Goal: Task Accomplishment & Management: Manage account settings

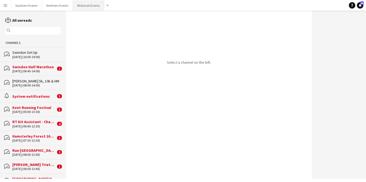
click at [83, 6] on button "Midlands Events Close" at bounding box center [88, 5] width 31 height 10
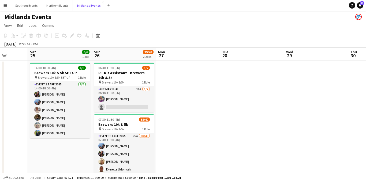
scroll to position [0, 154]
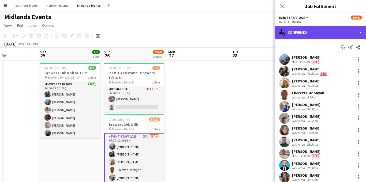
click at [317, 32] on div "single-neutral-actions-check-2 Confirmed" at bounding box center [320, 32] width 91 height 13
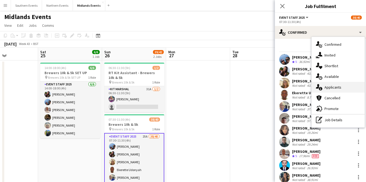
click at [324, 88] on span "Applicants" at bounding box center [332, 87] width 17 height 5
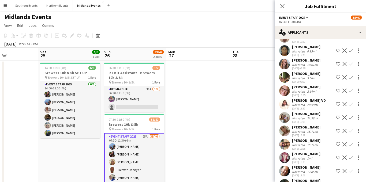
scroll to position [199, 0]
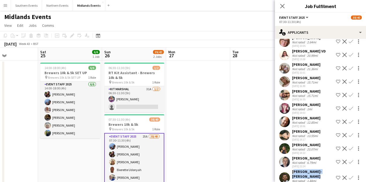
drag, startPoint x: 309, startPoint y: 167, endPoint x: 292, endPoint y: 162, distance: 17.1
click at [292, 169] on div "[PERSON_NAME]-[PERSON_NAME]" at bounding box center [313, 174] width 42 height 10
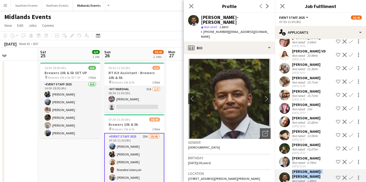
copy div "[PERSON_NAME]-[PERSON_NAME]"
click at [350, 176] on app-icon "Confirm" at bounding box center [351, 178] width 4 height 4
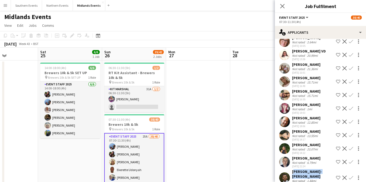
click at [350, 176] on app-icon "Confirm" at bounding box center [351, 178] width 4 height 4
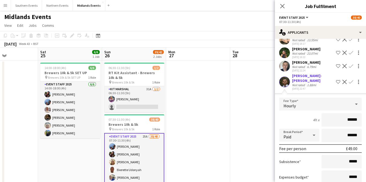
scroll to position [321, 0]
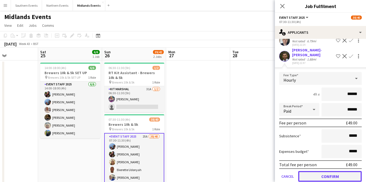
click at [318, 171] on button "Confirm" at bounding box center [329, 176] width 63 height 11
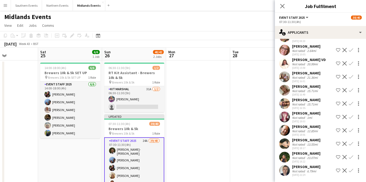
scroll to position [181, 0]
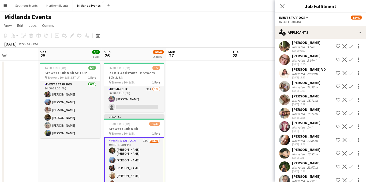
drag, startPoint x: 320, startPoint y: 166, endPoint x: 295, endPoint y: 166, distance: 25.4
click at [293, 174] on div "[PERSON_NAME] Not rated 6.79mi [DATE] 22:24 Shortlist crew Decline Confirm" at bounding box center [320, 180] width 91 height 12
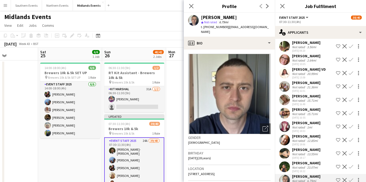
copy div "[PERSON_NAME]"
click at [352, 178] on app-icon "Confirm" at bounding box center [351, 180] width 4 height 4
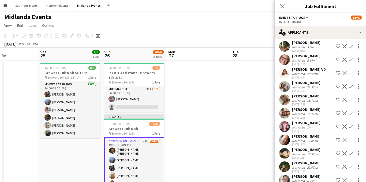
click at [350, 178] on app-icon "Confirm" at bounding box center [351, 180] width 4 height 4
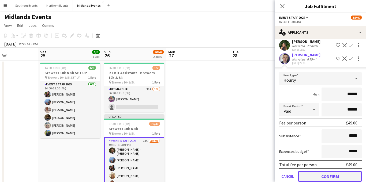
click at [308, 171] on button "Confirm" at bounding box center [329, 176] width 63 height 11
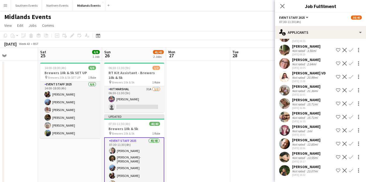
scroll to position [168, 0]
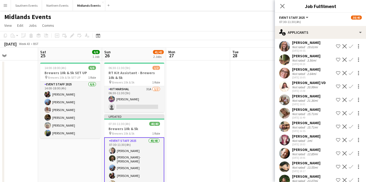
drag, startPoint x: 314, startPoint y: 154, endPoint x: 292, endPoint y: 152, distance: 22.1
click at [292, 161] on div "[PERSON_NAME]" at bounding box center [306, 163] width 28 height 5
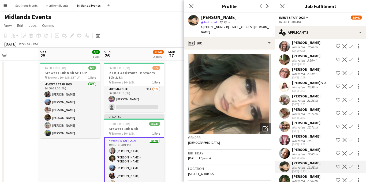
copy div "[PERSON_NAME]"
click at [350, 165] on app-icon "Confirm" at bounding box center [351, 167] width 4 height 4
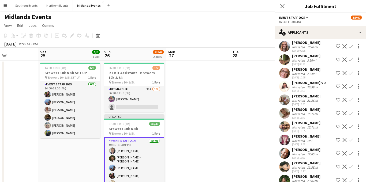
click at [351, 165] on app-icon "Confirm" at bounding box center [351, 167] width 4 height 4
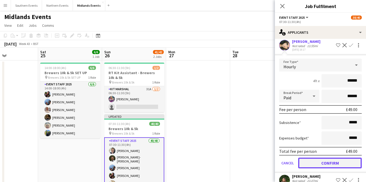
click at [309, 158] on button "Confirm" at bounding box center [329, 163] width 63 height 11
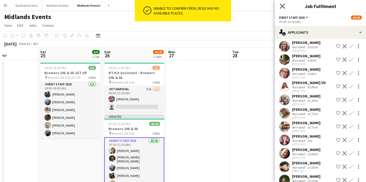
click at [284, 5] on icon "Close pop-in" at bounding box center [281, 5] width 5 height 5
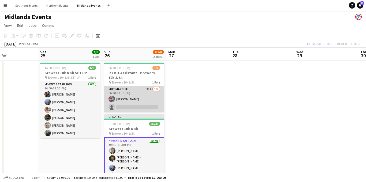
scroll to position [0, 157]
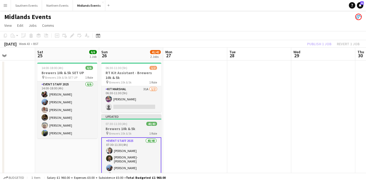
click at [119, 131] on span "Brewers 10k & 5k" at bounding box center [120, 133] width 22 height 4
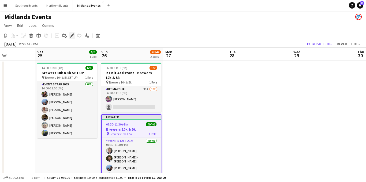
click at [71, 35] on icon "Edit" at bounding box center [72, 35] width 4 height 4
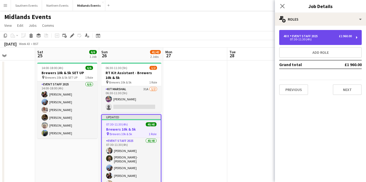
click at [320, 32] on div "40 x Event Staff 2025 £1 960.00 07:30-11:30 (4h)" at bounding box center [320, 37] width 82 height 15
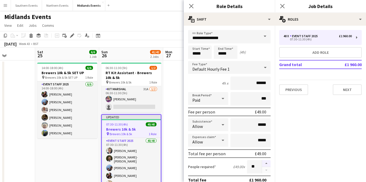
click at [267, 162] on button "button" at bounding box center [266, 163] width 9 height 7
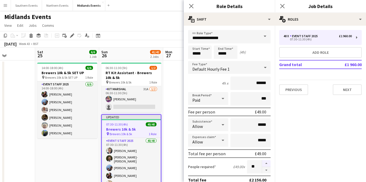
click at [267, 162] on button "button" at bounding box center [266, 163] width 9 height 7
click at [265, 162] on button "button" at bounding box center [266, 163] width 9 height 7
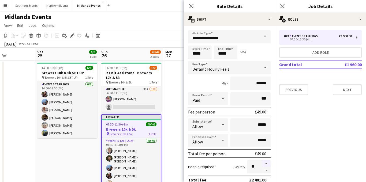
type input "**"
click at [278, 7] on app-icon "Close pop-in" at bounding box center [282, 6] width 8 height 8
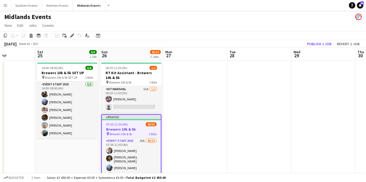
click at [128, 128] on h3 "Brewers 10k & 5k" at bounding box center [131, 129] width 59 height 5
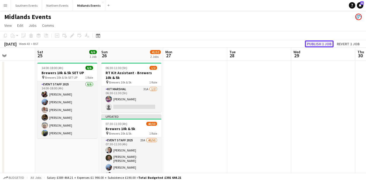
click at [312, 43] on button "Publish 1 job" at bounding box center [319, 43] width 29 height 7
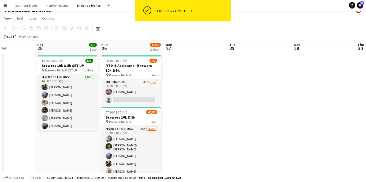
scroll to position [9, 0]
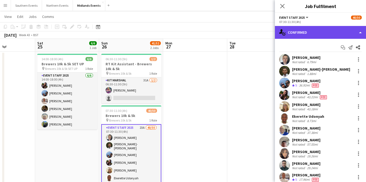
click at [319, 29] on div "single-neutral-actions-check-2 Confirmed" at bounding box center [320, 32] width 91 height 13
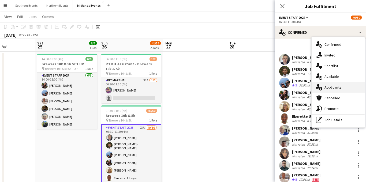
click at [327, 85] on span "Applicants" at bounding box center [332, 87] width 17 height 5
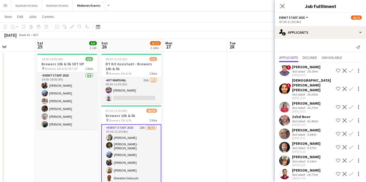
scroll to position [168, 0]
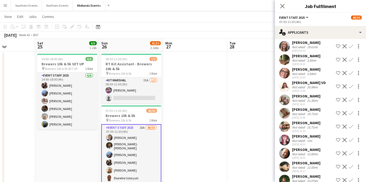
drag, startPoint x: 315, startPoint y: 154, endPoint x: 292, endPoint y: 153, distance: 23.3
click at [292, 161] on div "[PERSON_NAME]" at bounding box center [306, 163] width 28 height 5
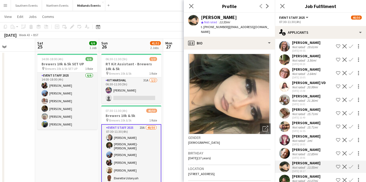
copy div "[PERSON_NAME]"
click at [351, 165] on app-icon "Confirm" at bounding box center [351, 167] width 4 height 4
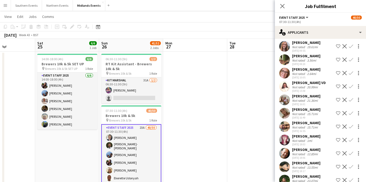
click at [350, 165] on app-icon "Confirm" at bounding box center [351, 167] width 4 height 4
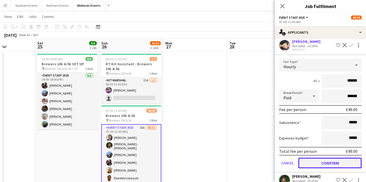
click at [310, 158] on button "Confirm" at bounding box center [329, 163] width 63 height 11
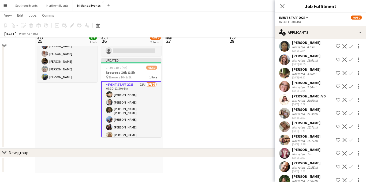
scroll to position [56, 0]
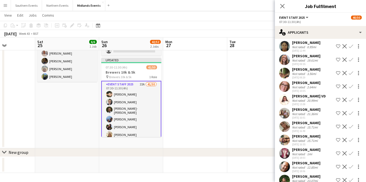
drag, startPoint x: 317, startPoint y: 154, endPoint x: 292, endPoint y: 153, distance: 24.9
click at [292, 161] on div "[PERSON_NAME] Not rated 12.85mi [DATE] 18:06 Shortlist crew Decline Confirm" at bounding box center [320, 167] width 91 height 12
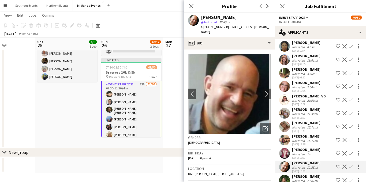
copy div "[PERSON_NAME]"
click at [351, 165] on app-icon "Confirm" at bounding box center [351, 167] width 4 height 4
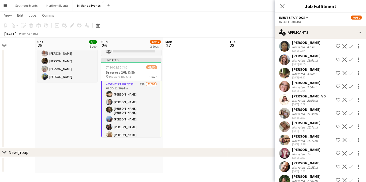
click at [350, 165] on app-icon "Confirm" at bounding box center [351, 167] width 4 height 4
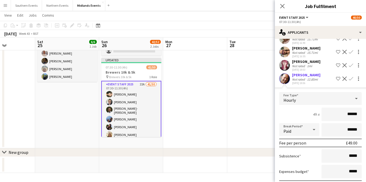
scroll to position [276, 0]
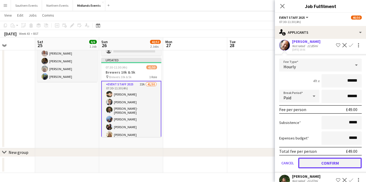
click at [310, 158] on button "Confirm" at bounding box center [329, 163] width 63 height 11
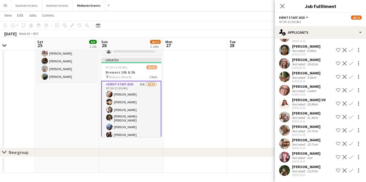
scroll to position [141, 0]
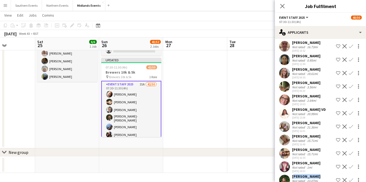
drag, startPoint x: 315, startPoint y: 167, endPoint x: 297, endPoint y: 167, distance: 17.9
click at [293, 174] on div "[PERSON_NAME]" at bounding box center [306, 176] width 28 height 5
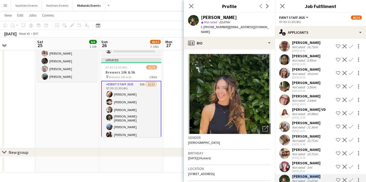
copy div "[PERSON_NAME]"
click at [350, 178] on app-icon "Confirm" at bounding box center [351, 180] width 4 height 4
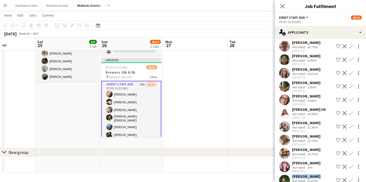
click at [351, 178] on app-icon "Confirm" at bounding box center [351, 180] width 4 height 4
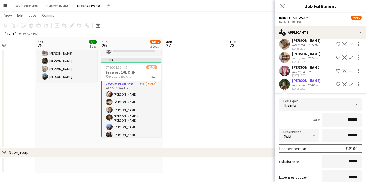
scroll to position [263, 0]
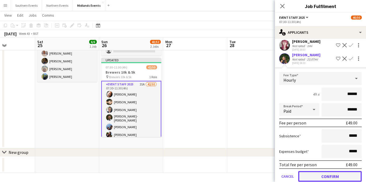
click at [309, 171] on button "Confirm" at bounding box center [329, 176] width 63 height 11
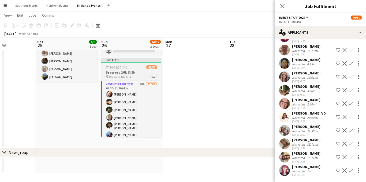
scroll to position [128, 0]
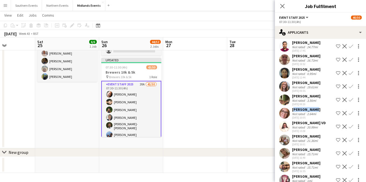
drag, startPoint x: 313, startPoint y: 101, endPoint x: 293, endPoint y: 100, distance: 20.6
click at [293, 107] on div "[PERSON_NAME]" at bounding box center [306, 109] width 28 height 5
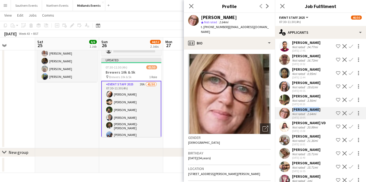
copy div "[PERSON_NAME]"
click at [350, 111] on app-icon "Confirm" at bounding box center [351, 113] width 4 height 4
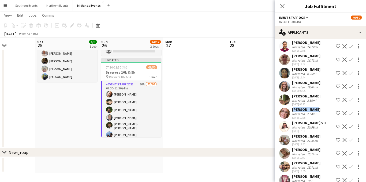
click at [351, 111] on app-icon "Confirm" at bounding box center [351, 113] width 4 height 4
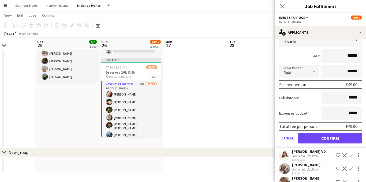
scroll to position [244, 0]
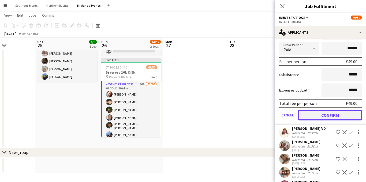
click at [323, 110] on button "Confirm" at bounding box center [329, 115] width 63 height 11
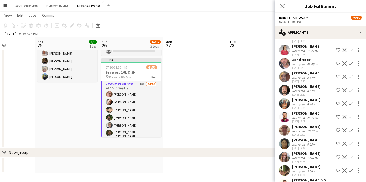
scroll to position [45, 0]
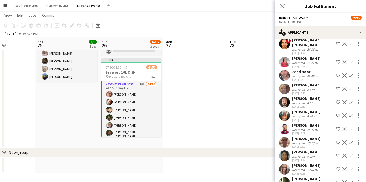
click at [349, 87] on app-icon "Confirm" at bounding box center [351, 89] width 4 height 4
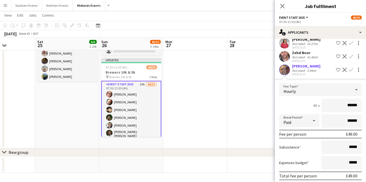
scroll to position [71, 0]
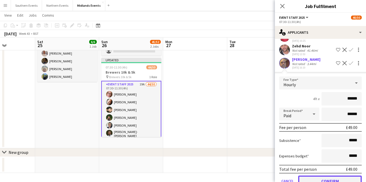
click at [314, 176] on button "Confirm" at bounding box center [329, 181] width 63 height 11
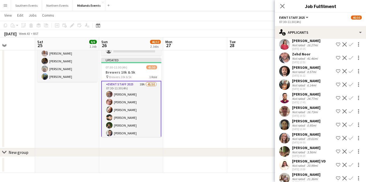
scroll to position [56, 0]
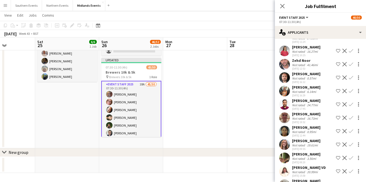
click at [303, 90] on div "Not rated" at bounding box center [299, 92] width 14 height 4
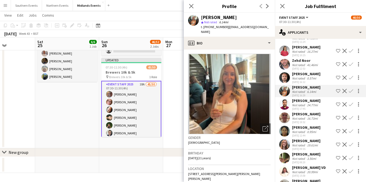
click at [299, 80] on div "[DATE] 16:12" at bounding box center [306, 81] width 28 height 3
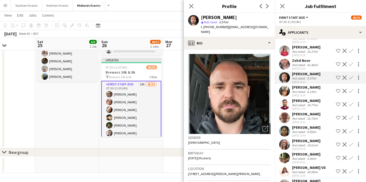
click at [352, 75] on app-icon "Confirm" at bounding box center [351, 77] width 4 height 4
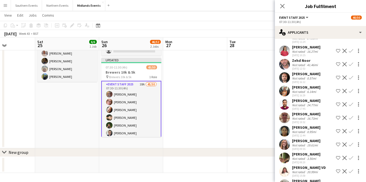
click at [352, 75] on app-icon "Confirm" at bounding box center [351, 77] width 4 height 4
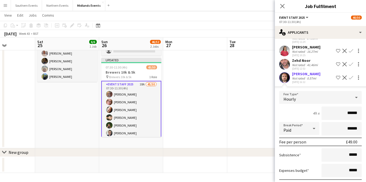
scroll to position [144, 0]
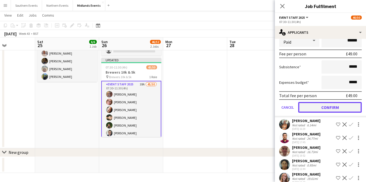
click at [323, 102] on button "Confirm" at bounding box center [329, 107] width 63 height 11
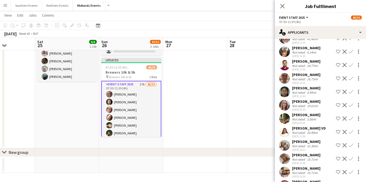
scroll to position [88, 0]
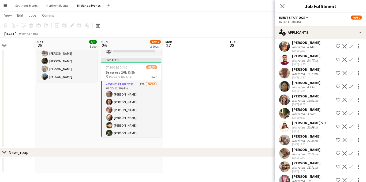
click at [351, 98] on app-icon "Confirm" at bounding box center [351, 100] width 4 height 4
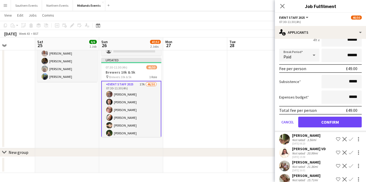
scroll to position [209, 0]
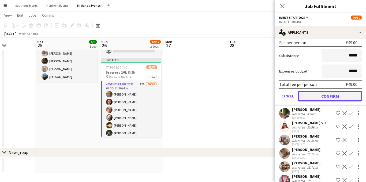
click at [325, 91] on button "Confirm" at bounding box center [329, 96] width 63 height 11
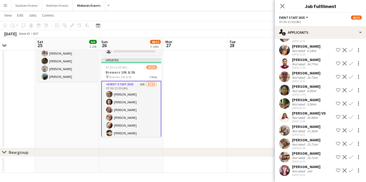
scroll to position [74, 0]
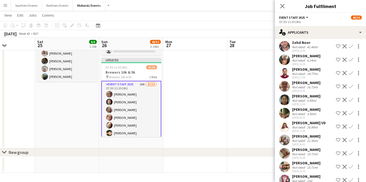
click at [349, 111] on app-icon "Confirm" at bounding box center [351, 113] width 4 height 4
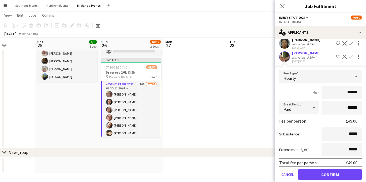
scroll to position [133, 0]
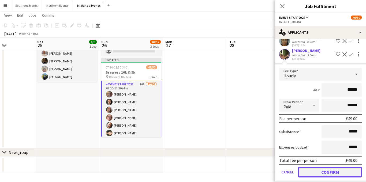
click at [310, 167] on button "Confirm" at bounding box center [329, 172] width 63 height 11
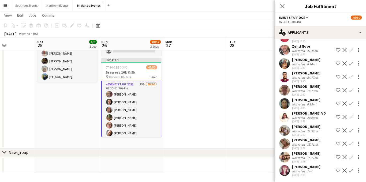
scroll to position [0, 0]
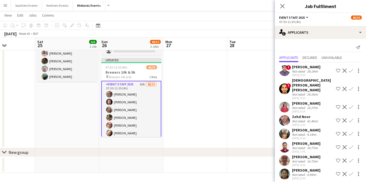
click at [351, 132] on app-icon "Confirm" at bounding box center [351, 134] width 4 height 4
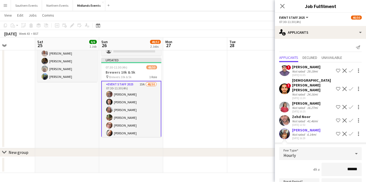
scroll to position [112, 0]
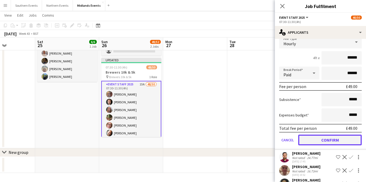
click at [322, 135] on button "Confirm" at bounding box center [329, 140] width 63 height 11
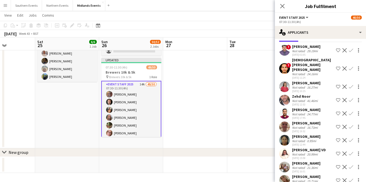
scroll to position [21, 0]
drag, startPoint x: 297, startPoint y: 127, endPoint x: 306, endPoint y: 127, distance: 8.6
click at [306, 134] on div "[PERSON_NAME] Not rated 0.95mi [DATE] 12:44 Shortlist crew Decline Confirm" at bounding box center [320, 140] width 91 height 12
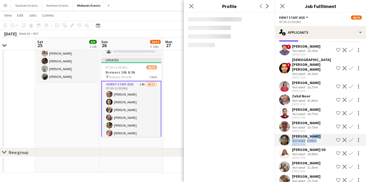
click at [320, 139] on div "Not rated 0.95mi" at bounding box center [306, 141] width 28 height 4
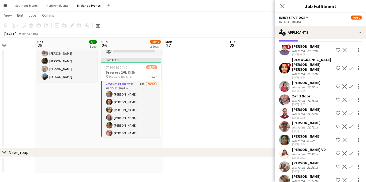
drag, startPoint x: 331, startPoint y: 127, endPoint x: 293, endPoint y: 126, distance: 38.3
click at [293, 134] on div "[PERSON_NAME] Not rated 0.95mi [DATE] 12:44 Shortlist crew Decline Confirm" at bounding box center [320, 140] width 91 height 12
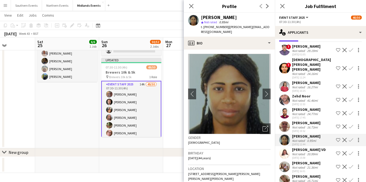
copy div "[PERSON_NAME]"
click at [350, 138] on app-icon "Confirm" at bounding box center [351, 140] width 4 height 4
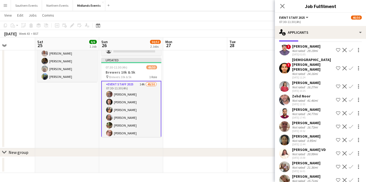
click at [350, 138] on app-icon "Confirm" at bounding box center [351, 140] width 4 height 4
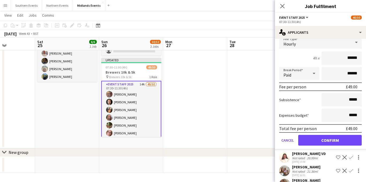
scroll to position [161, 0]
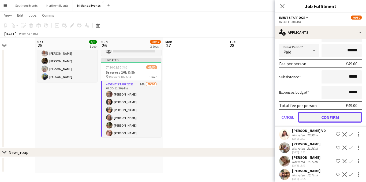
click at [326, 112] on button "Confirm" at bounding box center [329, 117] width 63 height 11
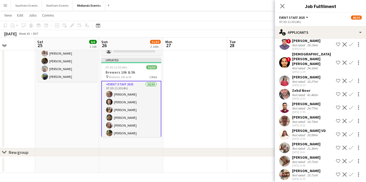
scroll to position [34, 0]
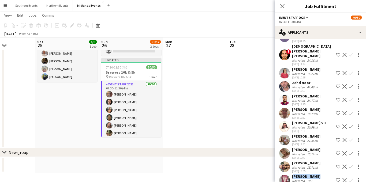
drag, startPoint x: 314, startPoint y: 167, endPoint x: 293, endPoint y: 166, distance: 21.4
click at [293, 174] on div "[PERSON_NAME] Not rated 1mi [DATE] 18:03 Shortlist crew Decline Confirm" at bounding box center [320, 180] width 91 height 12
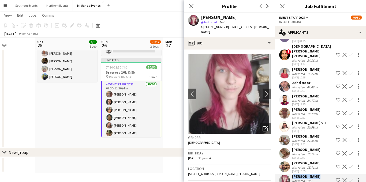
copy div "[PERSON_NAME]"
click at [351, 178] on app-icon "Confirm" at bounding box center [351, 180] width 4 height 4
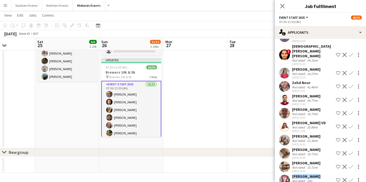
click at [350, 178] on app-icon "Confirm" at bounding box center [351, 180] width 4 height 4
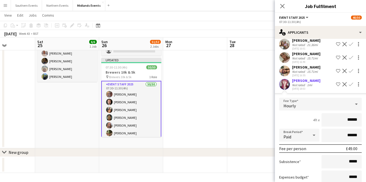
scroll to position [156, 0]
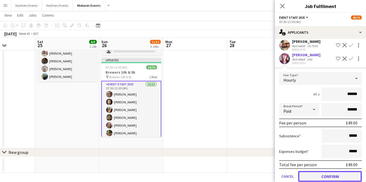
click at [311, 171] on button "Confirm" at bounding box center [329, 176] width 63 height 11
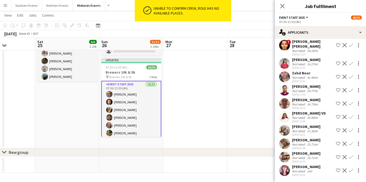
scroll to position [34, 0]
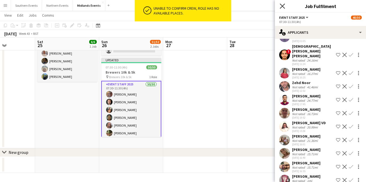
click at [281, 6] on icon at bounding box center [281, 5] width 5 height 5
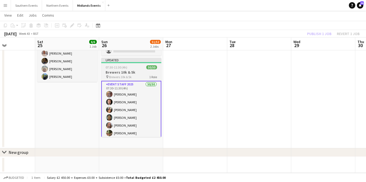
click at [130, 71] on h3 "Brewers 10k & 5k" at bounding box center [131, 72] width 60 height 5
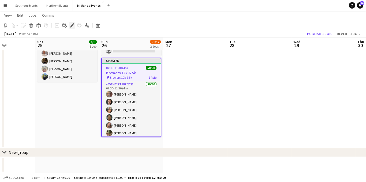
click at [70, 26] on icon "Edit" at bounding box center [72, 25] width 4 height 4
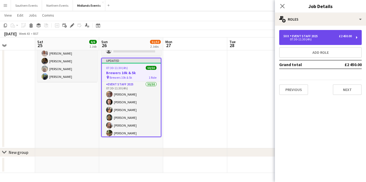
click at [303, 39] on div "07:30-11:30 (4h)" at bounding box center [317, 39] width 68 height 3
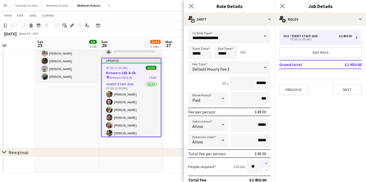
click at [266, 164] on button "button" at bounding box center [266, 163] width 9 height 7
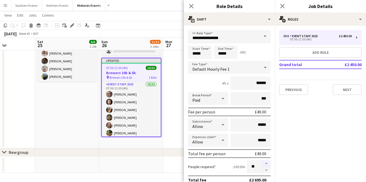
click at [266, 164] on button "button" at bounding box center [266, 163] width 9 height 7
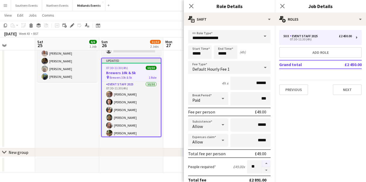
type input "**"
click at [191, 4] on icon "Close pop-in" at bounding box center [190, 5] width 5 height 5
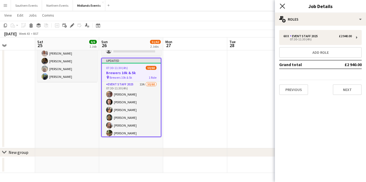
click at [280, 7] on icon "Close pop-in" at bounding box center [281, 5] width 5 height 5
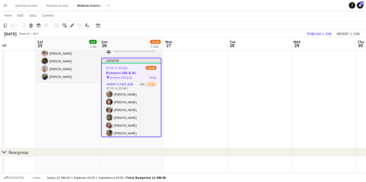
click at [125, 77] on span "Brewers 10k & 5k" at bounding box center [120, 77] width 22 height 4
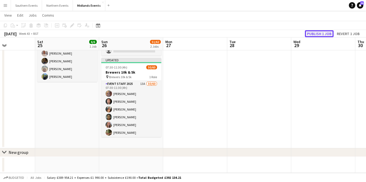
click at [319, 35] on button "Publish 1 job" at bounding box center [319, 33] width 29 height 7
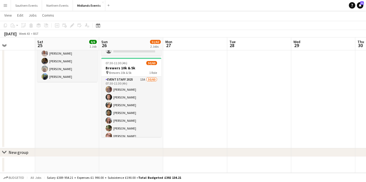
click at [5, 5] on app-icon "Menu" at bounding box center [5, 5] width 4 height 4
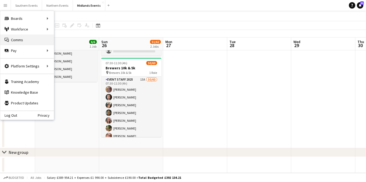
click at [11, 40] on link "Comms Comms" at bounding box center [27, 40] width 54 height 11
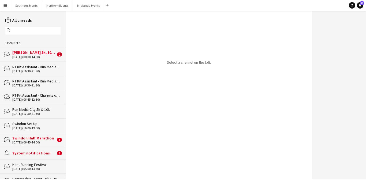
click at [4, 6] on app-icon "Menu" at bounding box center [5, 5] width 4 height 4
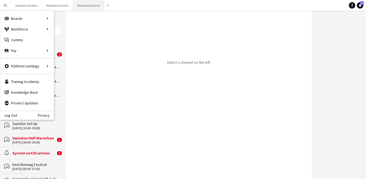
click at [92, 6] on button "Midlands Events Close" at bounding box center [88, 5] width 31 height 10
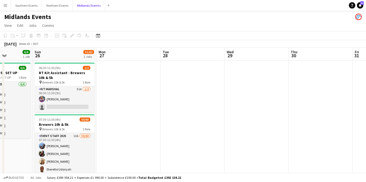
scroll to position [0, 169]
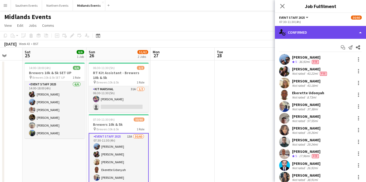
click at [316, 31] on div "single-neutral-actions-check-2 Confirmed" at bounding box center [320, 32] width 91 height 13
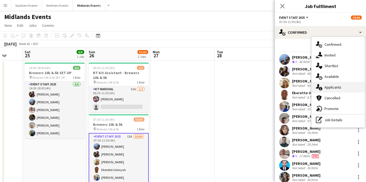
click at [326, 88] on span "Applicants" at bounding box center [332, 87] width 17 height 5
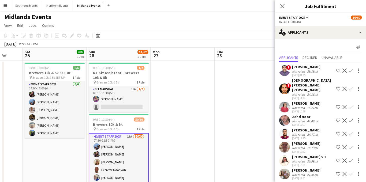
scroll to position [34, 0]
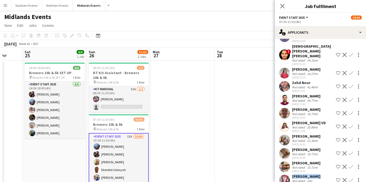
drag, startPoint x: 315, startPoint y: 167, endPoint x: 292, endPoint y: 167, distance: 23.6
click at [292, 174] on div "[PERSON_NAME] Not rated 1mi [DATE] 18:03 Shortlist crew Decline Confirm" at bounding box center [320, 180] width 91 height 12
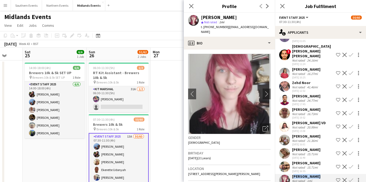
copy div "[PERSON_NAME]"
click at [352, 178] on app-icon "Confirm" at bounding box center [351, 180] width 4 height 4
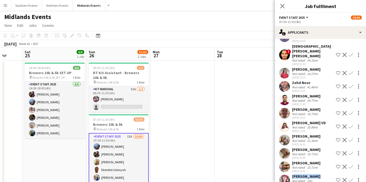
click at [353, 178] on app-icon "Confirm" at bounding box center [351, 180] width 4 height 4
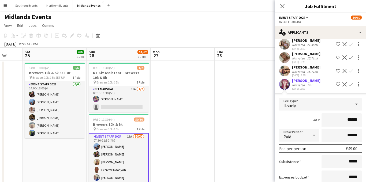
scroll to position [156, 0]
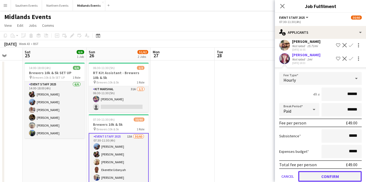
click at [311, 171] on button "Confirm" at bounding box center [329, 176] width 63 height 11
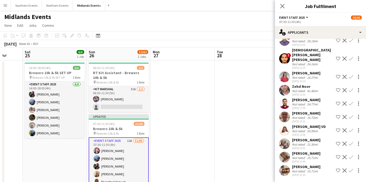
scroll to position [21, 0]
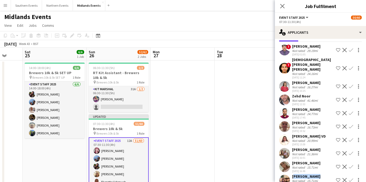
drag, startPoint x: 318, startPoint y: 168, endPoint x: 292, endPoint y: 166, distance: 25.5
click at [292, 174] on div "[PERSON_NAME]" at bounding box center [306, 176] width 28 height 5
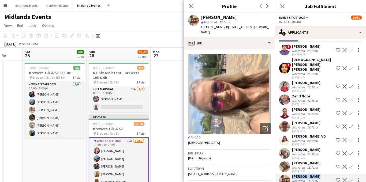
click at [347, 177] on button "Decline" at bounding box center [344, 180] width 6 height 6
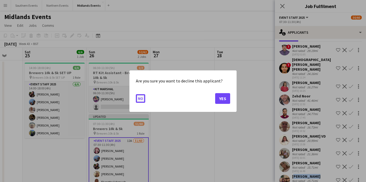
click at [141, 97] on button "No" at bounding box center [140, 98] width 9 height 9
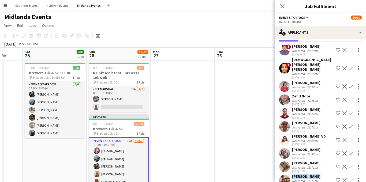
click at [351, 178] on app-icon "Confirm" at bounding box center [351, 180] width 4 height 4
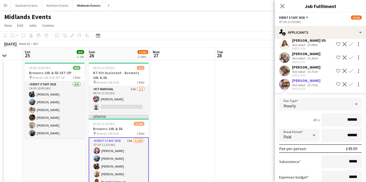
click at [351, 82] on app-icon "Confirm" at bounding box center [351, 84] width 4 height 4
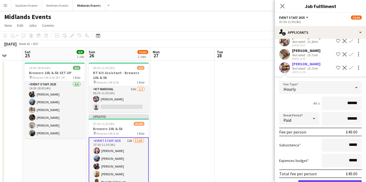
scroll to position [133, 0]
click at [308, 180] on button "Confirm" at bounding box center [329, 185] width 63 height 11
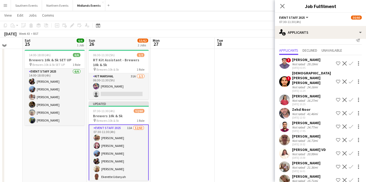
scroll to position [9, 0]
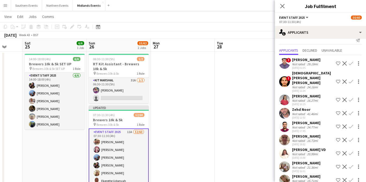
drag, startPoint x: 322, startPoint y: 167, endPoint x: 292, endPoint y: 167, distance: 29.7
click at [292, 174] on div "[PERSON_NAME] Not rated 15.71mi [DATE] 16:49 Shortlist crew Decline Confirm" at bounding box center [320, 180] width 91 height 12
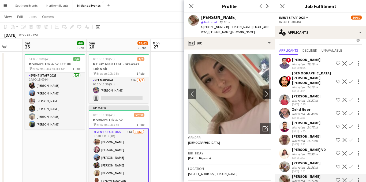
click at [350, 178] on app-icon "Confirm" at bounding box center [351, 180] width 4 height 4
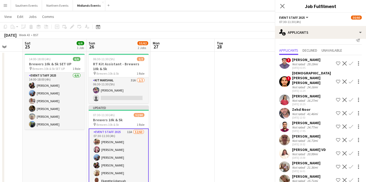
scroll to position [7, 0]
click at [350, 178] on app-icon "Confirm" at bounding box center [351, 180] width 4 height 4
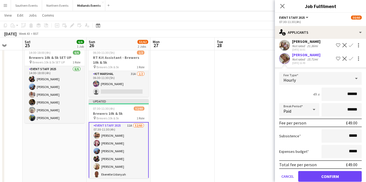
scroll to position [17, 0]
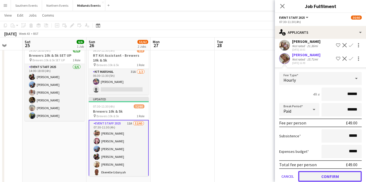
click at [319, 171] on button "Confirm" at bounding box center [329, 176] width 63 height 11
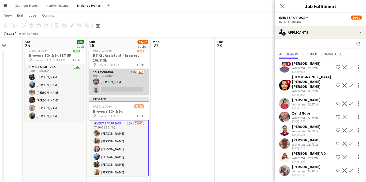
scroll to position [0, 0]
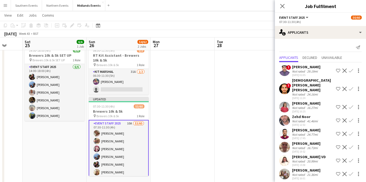
drag, startPoint x: 313, startPoint y: 161, endPoint x: 291, endPoint y: 161, distance: 21.4
click at [291, 168] on div "[PERSON_NAME] Not rated 21.36mi [DATE] 16:01 Shortlist crew Decline Confirm" at bounding box center [320, 174] width 91 height 12
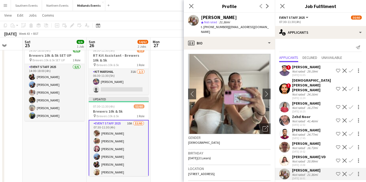
click at [351, 172] on app-icon "Confirm" at bounding box center [351, 174] width 4 height 4
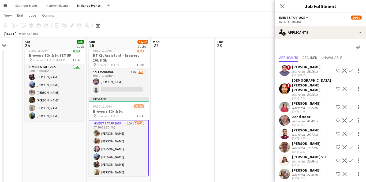
click at [351, 172] on app-icon "Confirm" at bounding box center [351, 174] width 4 height 4
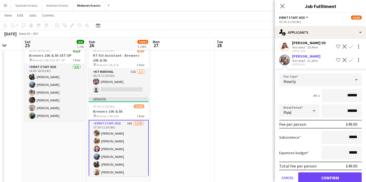
scroll to position [115, 0]
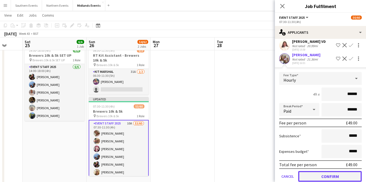
click at [324, 171] on button "Confirm" at bounding box center [329, 176] width 63 height 11
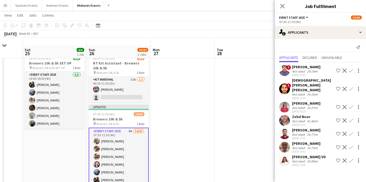
scroll to position [20, 0]
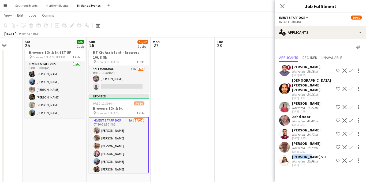
drag, startPoint x: 306, startPoint y: 147, endPoint x: 294, endPoint y: 148, distance: 12.1
click at [292, 154] on div "[PERSON_NAME] VD" at bounding box center [309, 156] width 34 height 5
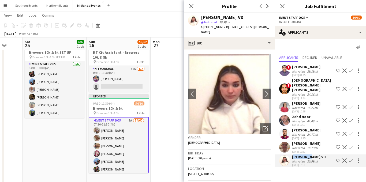
click at [350, 158] on app-icon "Confirm" at bounding box center [351, 160] width 4 height 4
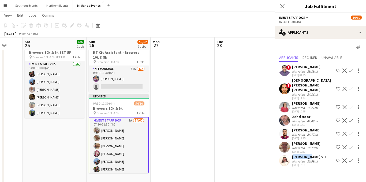
scroll to position [0, 0]
click at [351, 158] on app-icon "Confirm" at bounding box center [351, 160] width 4 height 4
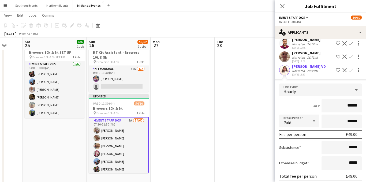
scroll to position [95, 0]
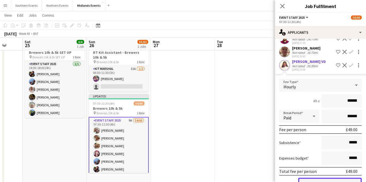
click at [312, 178] on button "Confirm" at bounding box center [329, 183] width 63 height 11
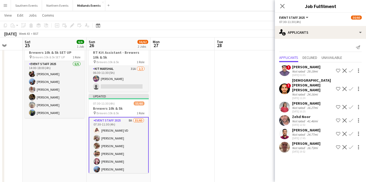
scroll to position [0, 0]
click at [283, 8] on icon "Close pop-in" at bounding box center [281, 5] width 5 height 5
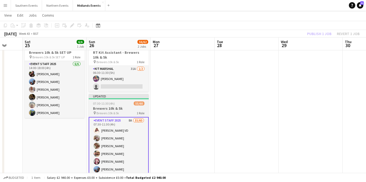
click at [121, 107] on h3 "Brewers 10k & 5k" at bounding box center [119, 108] width 60 height 5
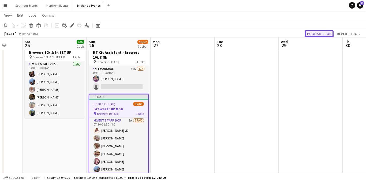
click at [308, 33] on button "Publish 1 job" at bounding box center [319, 33] width 29 height 7
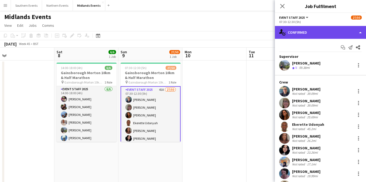
click at [300, 32] on div "single-neutral-actions-check-2 Confirmed" at bounding box center [320, 32] width 91 height 13
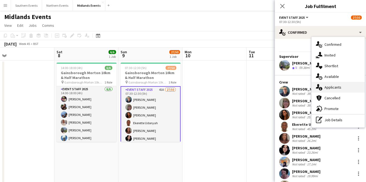
click at [331, 89] on span "Applicants" at bounding box center [332, 87] width 17 height 5
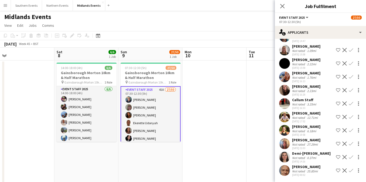
click at [351, 50] on app-icon "Confirm" at bounding box center [351, 50] width 4 height 4
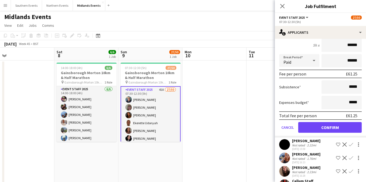
scroll to position [495, 0]
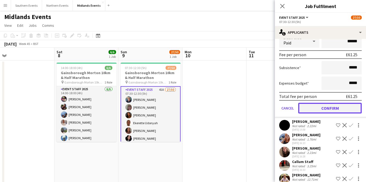
click at [321, 113] on button "Confirm" at bounding box center [329, 108] width 63 height 11
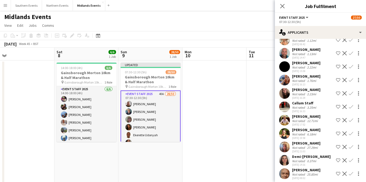
scroll to position [432, 0]
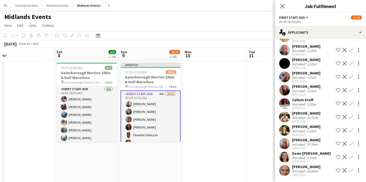
click at [351, 170] on app-icon "Confirm" at bounding box center [351, 170] width 4 height 4
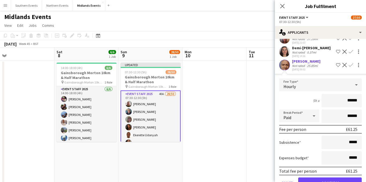
scroll to position [553, 0]
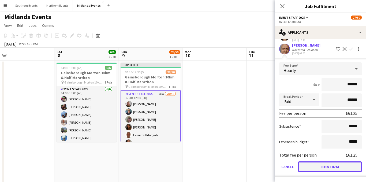
click at [311, 166] on button "Confirm" at bounding box center [329, 166] width 63 height 11
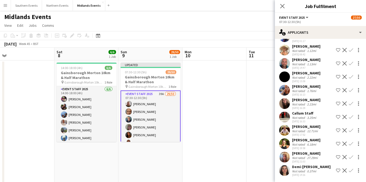
scroll to position [418, 0]
click at [350, 170] on app-icon "Confirm" at bounding box center [351, 170] width 4 height 4
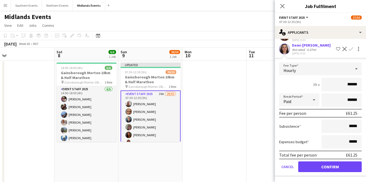
scroll to position [540, 0]
click at [320, 168] on button "Confirm" at bounding box center [329, 166] width 63 height 11
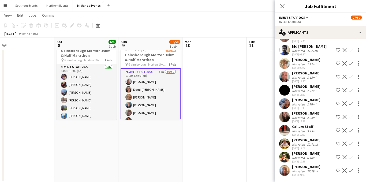
scroll to position [28, 0]
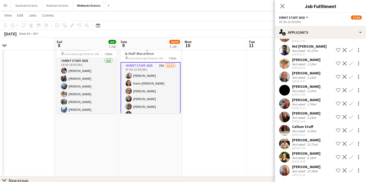
click at [351, 170] on app-icon "Confirm" at bounding box center [351, 170] width 4 height 4
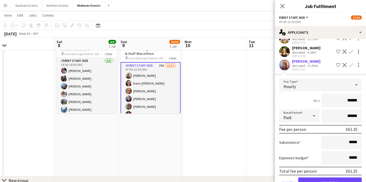
scroll to position [527, 0]
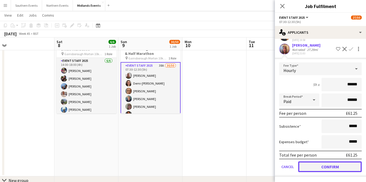
click at [314, 166] on button "Confirm" at bounding box center [329, 166] width 63 height 11
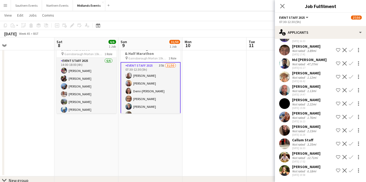
scroll to position [392, 0]
click at [351, 104] on app-icon "Confirm" at bounding box center [351, 103] width 4 height 4
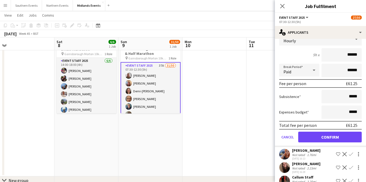
scroll to position [467, 0]
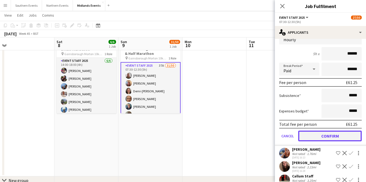
click at [330, 141] on button "Confirm" at bounding box center [329, 136] width 63 height 11
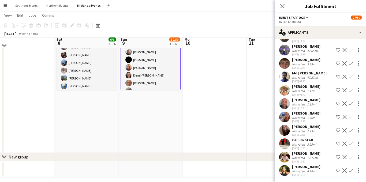
scroll to position [56, 0]
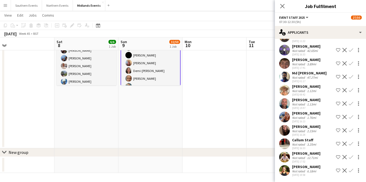
click at [350, 171] on app-icon "Confirm" at bounding box center [351, 170] width 4 height 4
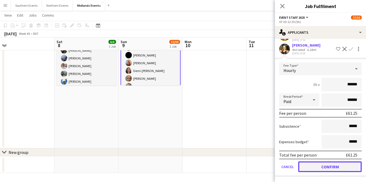
click at [315, 169] on button "Confirm" at bounding box center [329, 166] width 63 height 11
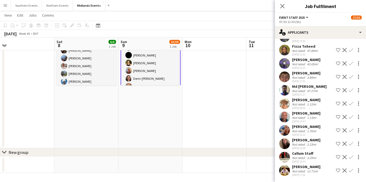
scroll to position [365, 0]
click at [351, 171] on app-icon "Confirm" at bounding box center [351, 170] width 4 height 4
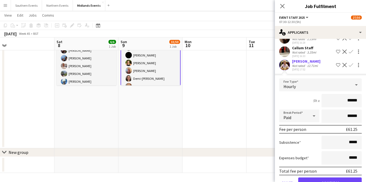
scroll to position [486, 0]
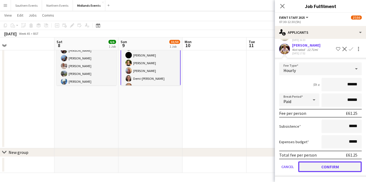
click at [307, 166] on button "Confirm" at bounding box center [329, 166] width 63 height 11
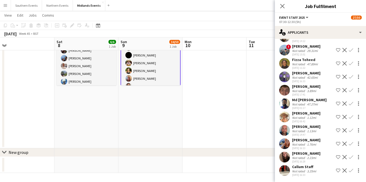
scroll to position [351, 0]
click at [351, 170] on app-icon "Confirm" at bounding box center [351, 170] width 4 height 4
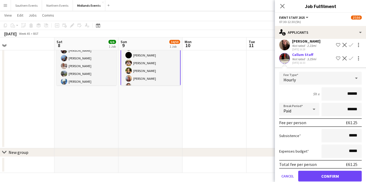
scroll to position [473, 0]
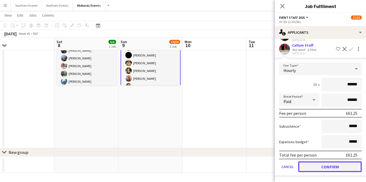
click at [319, 166] on button "Confirm" at bounding box center [329, 166] width 63 height 11
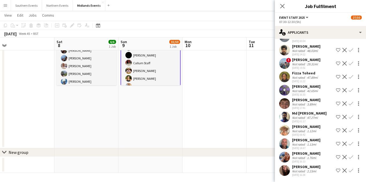
scroll to position [338, 0]
click at [351, 170] on app-icon "Confirm" at bounding box center [351, 170] width 4 height 4
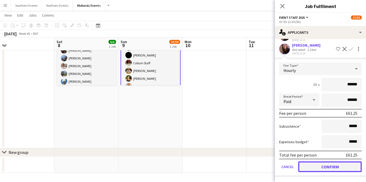
click at [320, 163] on button "Confirm" at bounding box center [329, 166] width 63 height 11
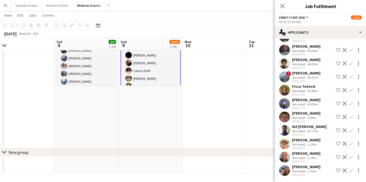
scroll to position [325, 0]
click at [352, 170] on app-icon "Confirm" at bounding box center [351, 170] width 4 height 4
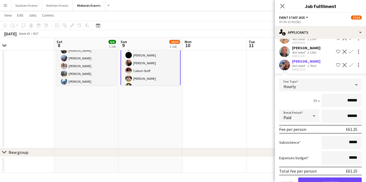
scroll to position [446, 0]
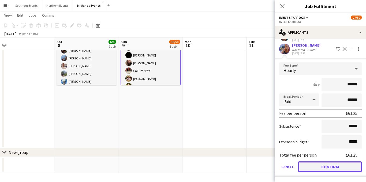
click at [325, 169] on button "Confirm" at bounding box center [329, 166] width 63 height 11
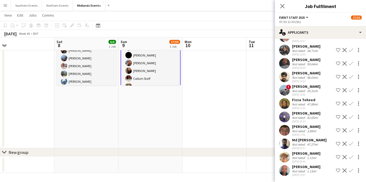
scroll to position [311, 0]
click at [283, 7] on icon at bounding box center [281, 5] width 5 height 5
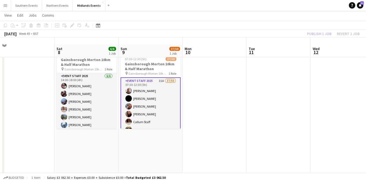
scroll to position [0, 0]
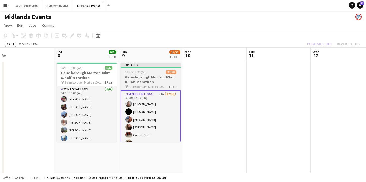
click at [131, 82] on h3 "Gainsborough Morton 10km & Half Marathon" at bounding box center [150, 80] width 60 height 10
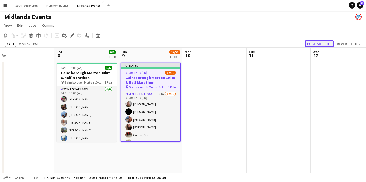
click at [320, 46] on button "Publish 1 job" at bounding box center [319, 43] width 29 height 7
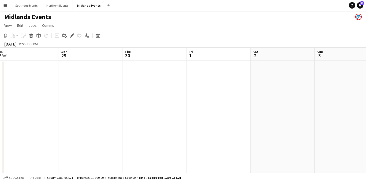
scroll to position [0, 133]
